Goal: Transaction & Acquisition: Download file/media

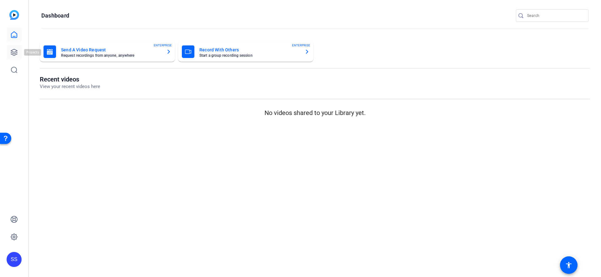
click at [13, 47] on link at bounding box center [14, 52] width 15 height 15
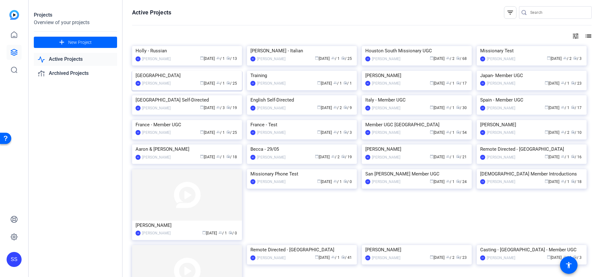
click at [206, 71] on img at bounding box center [187, 71] width 110 height 0
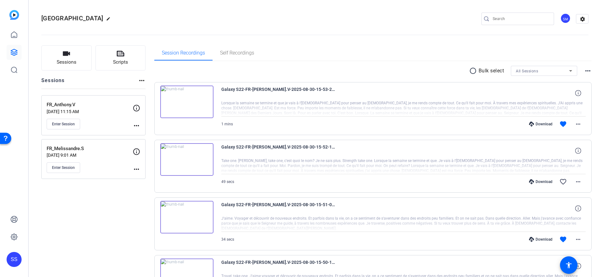
click at [540, 124] on div "Download" at bounding box center [541, 123] width 30 height 5
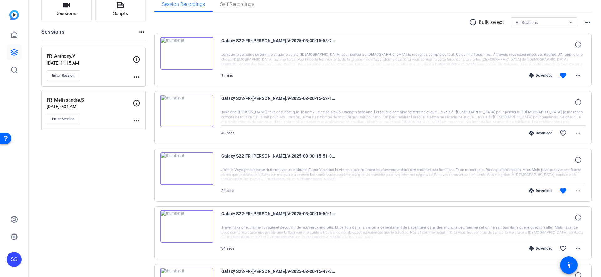
scroll to position [49, 0]
click at [543, 188] on div "Download" at bounding box center [541, 189] width 30 height 5
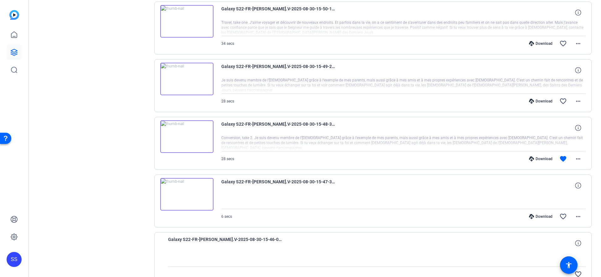
scroll to position [286, 0]
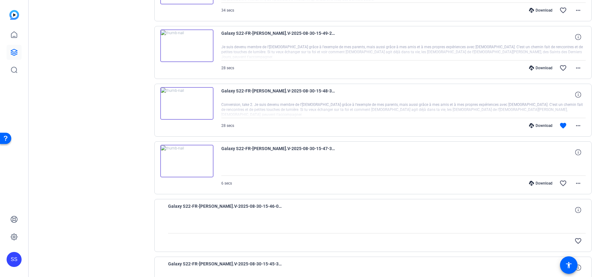
click at [535, 125] on div "Download" at bounding box center [541, 125] width 30 height 5
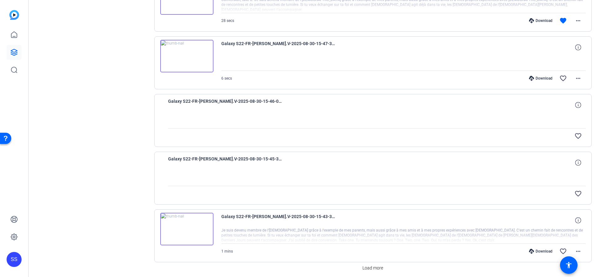
scroll to position [416, 0]
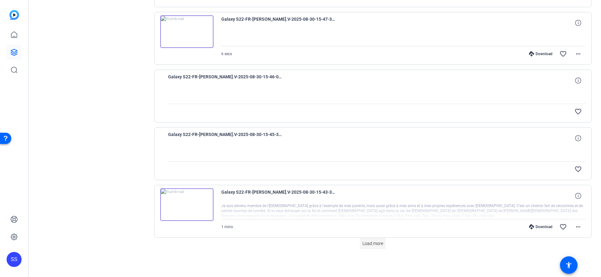
click at [377, 244] on span "Load more" at bounding box center [372, 243] width 21 height 7
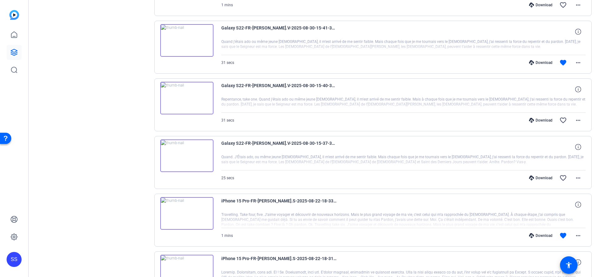
scroll to position [646, 0]
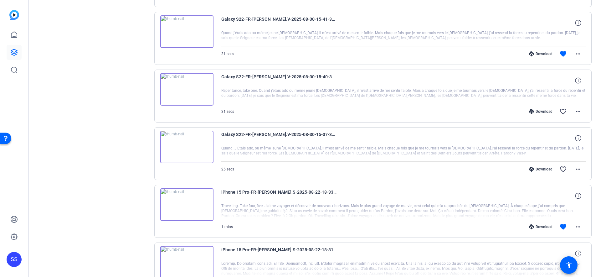
click at [545, 56] on div "Download" at bounding box center [541, 53] width 30 height 5
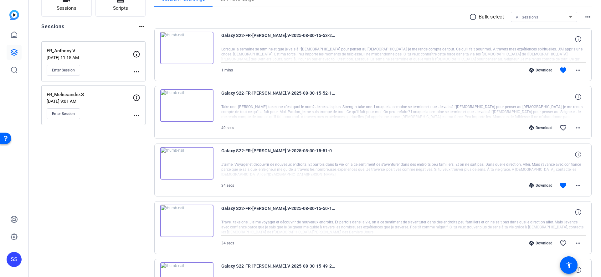
scroll to position [0, 0]
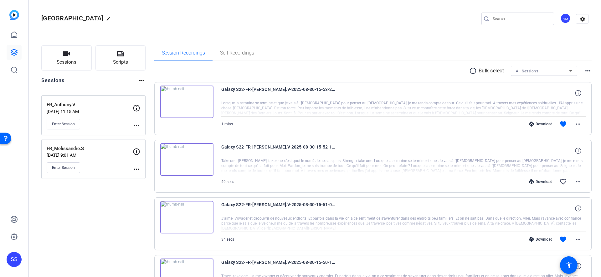
click at [110, 110] on p "[DATE] 11:15 AM" at bounding box center [90, 111] width 86 height 5
